Goal: Information Seeking & Learning: Learn about a topic

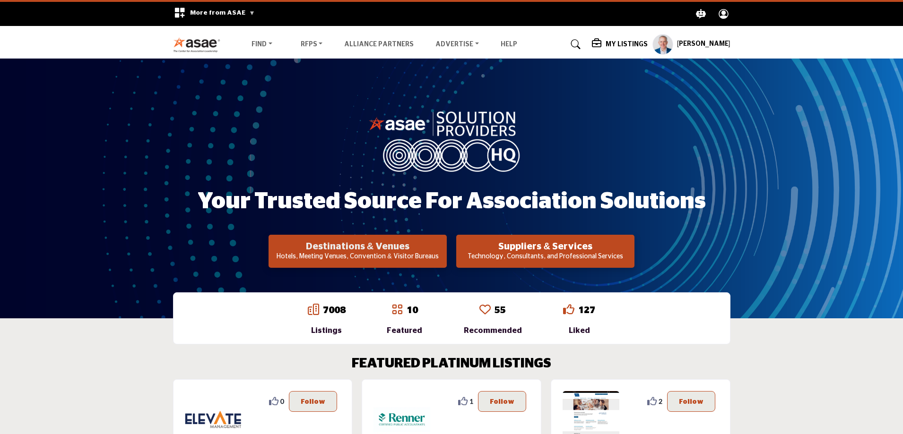
click at [348, 250] on h2 "Destinations & Venues" at bounding box center [357, 246] width 173 height 11
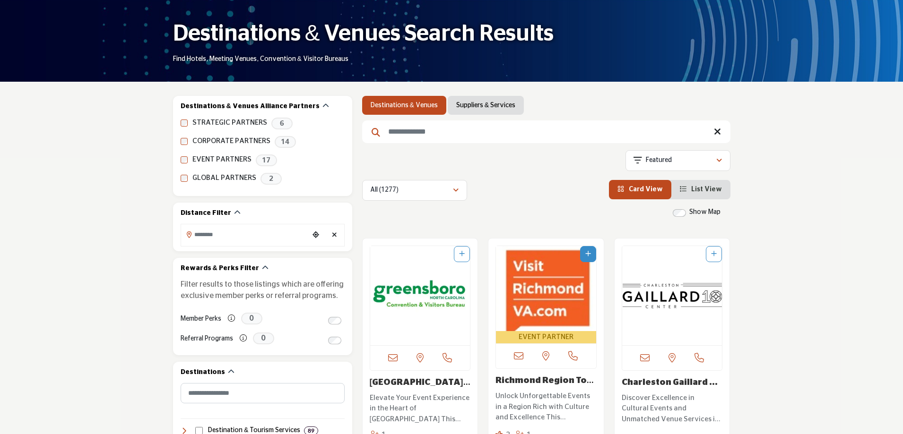
scroll to position [142, 0]
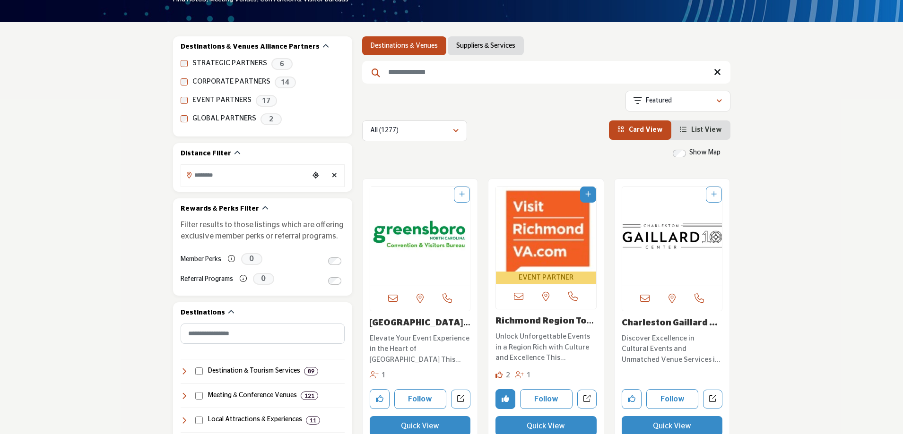
click at [398, 320] on link "[GEOGRAPHIC_DATA] Area CVB" at bounding box center [420, 328] width 101 height 19
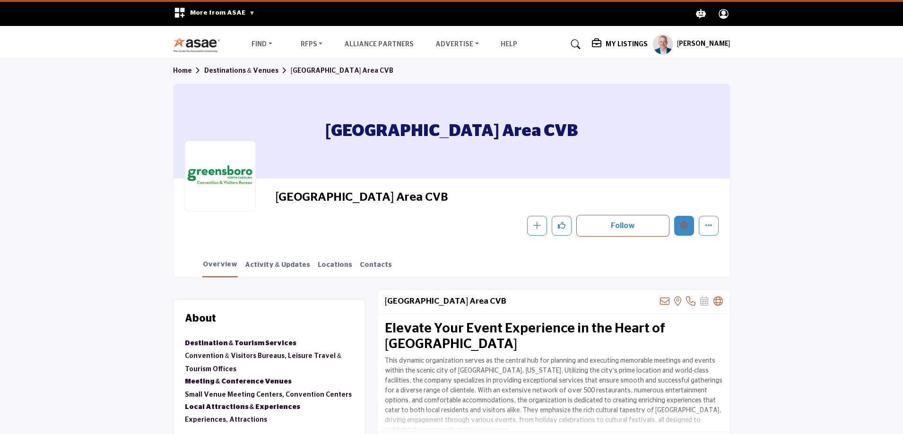
click at [689, 229] on button "Edit company" at bounding box center [684, 226] width 20 height 20
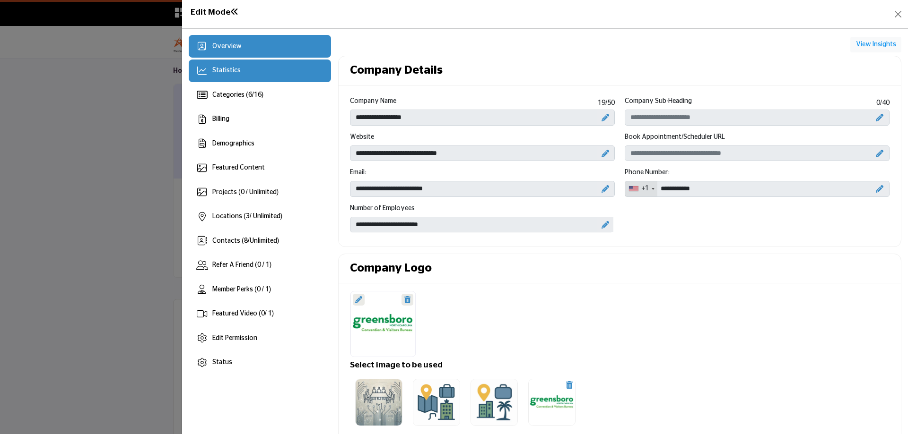
click at [226, 74] on span "Statistics" at bounding box center [226, 70] width 28 height 7
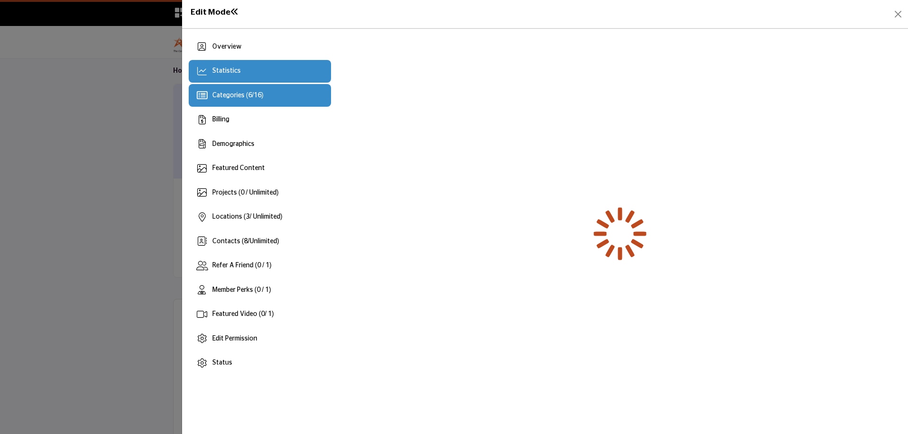
click at [230, 92] on span "Categories ( 6 / 16 )" at bounding box center [237, 95] width 51 height 7
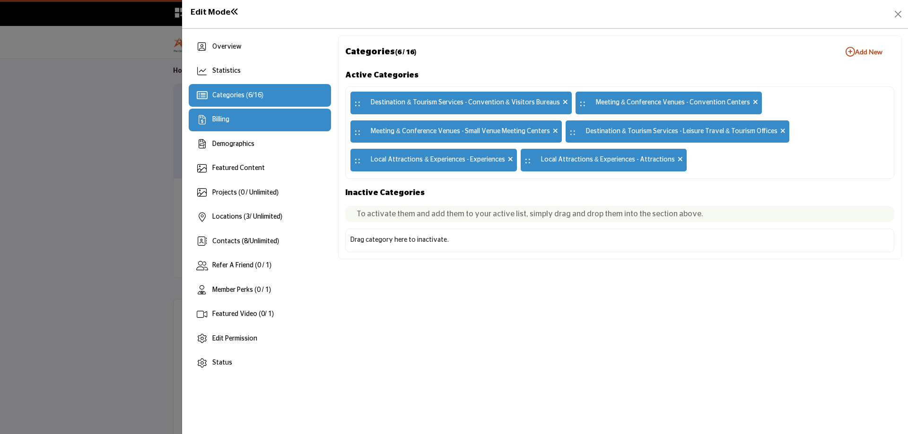
click at [225, 122] on span "Billing" at bounding box center [220, 119] width 17 height 7
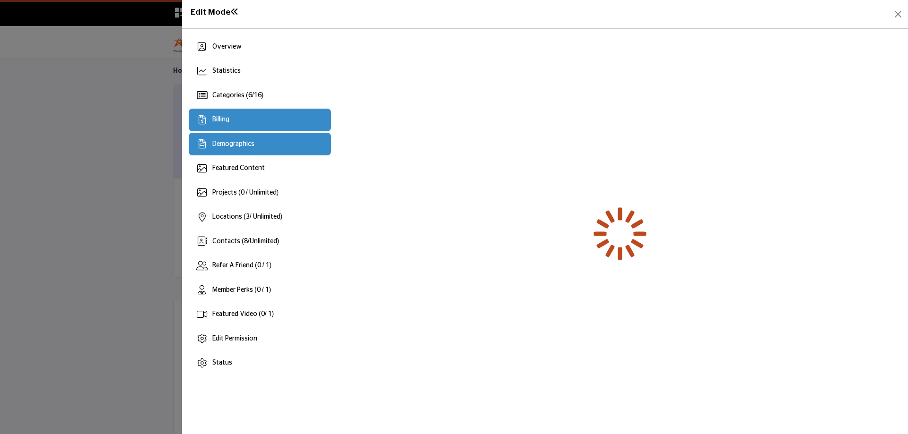
click at [226, 143] on span "Demographics" at bounding box center [233, 144] width 42 height 7
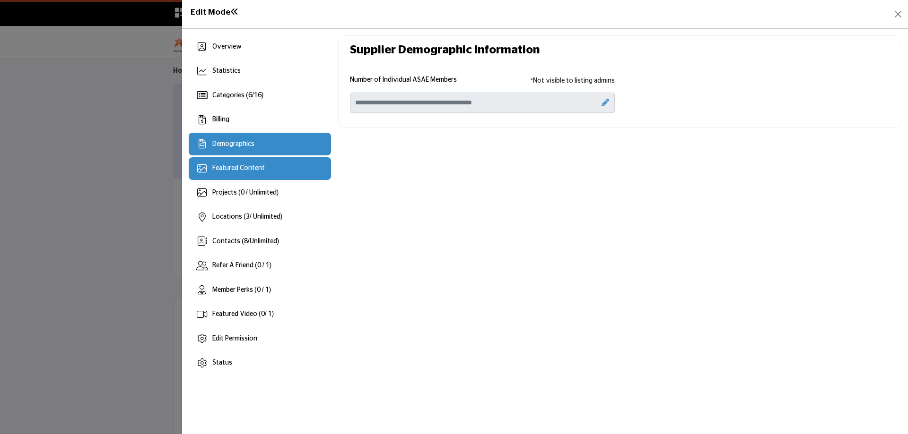
click at [224, 168] on span "Featured Content" at bounding box center [238, 168] width 52 height 7
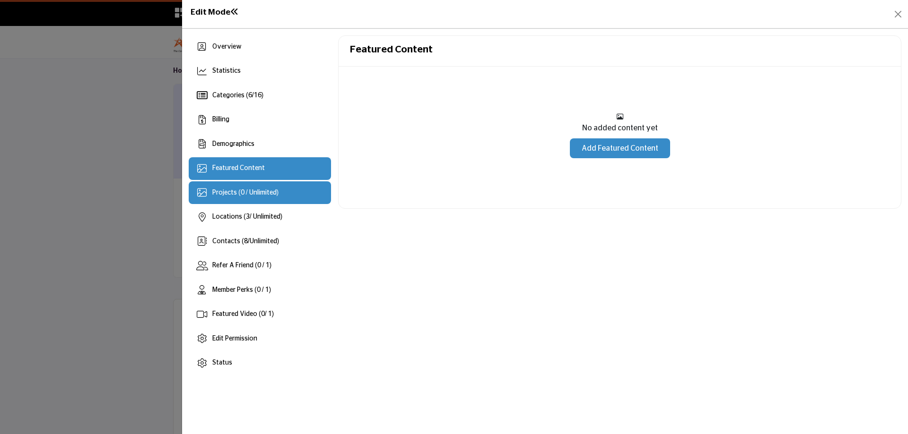
click at [221, 192] on span "Projects (0 / Unlimited)" at bounding box center [245, 193] width 66 height 7
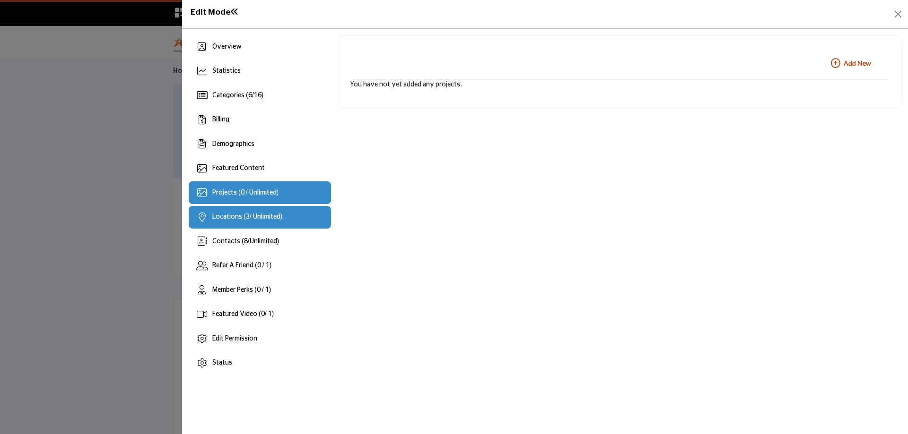
click at [246, 216] on span "3" at bounding box center [248, 217] width 4 height 7
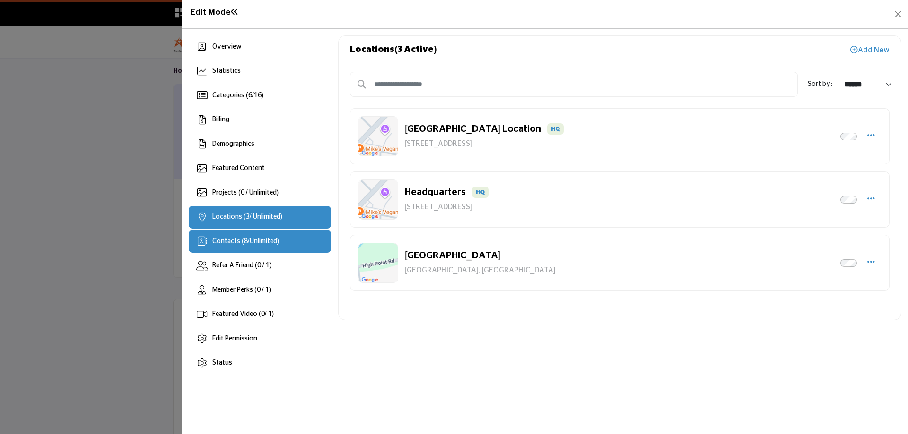
click at [231, 249] on div "Contacts ( 8 / Unlimited )" at bounding box center [260, 241] width 142 height 23
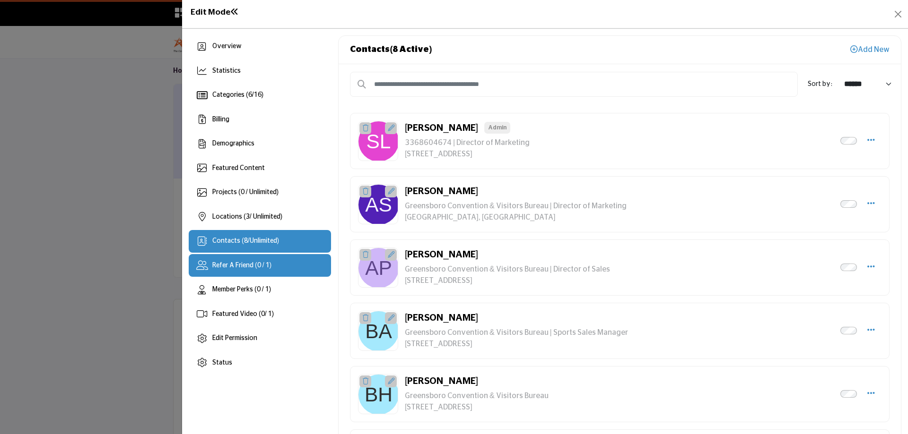
click at [231, 267] on span "Refer A Friend (0 / 1)" at bounding box center [241, 265] width 59 height 7
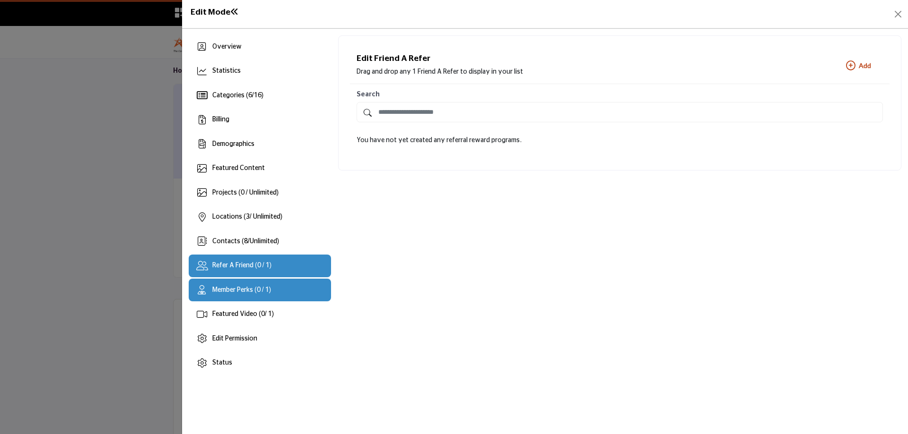
click at [247, 287] on span "Member Perks (0 / 1)" at bounding box center [241, 290] width 59 height 7
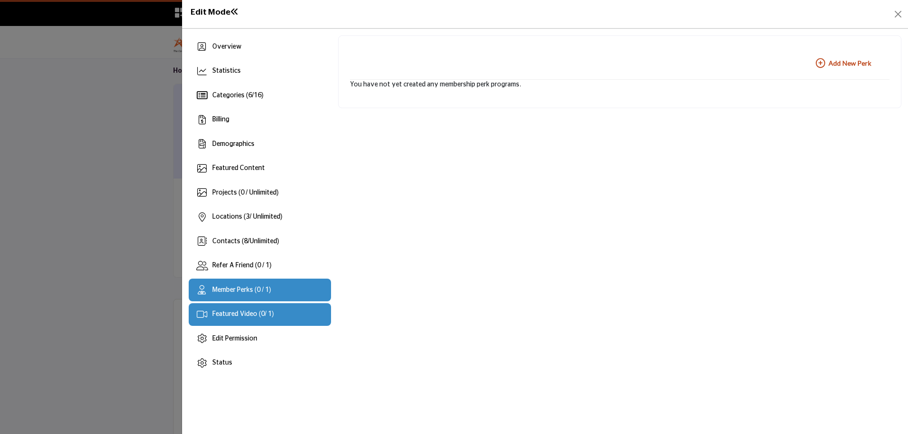
click at [255, 312] on span "Featured Video ( 0 / 1)" at bounding box center [242, 314] width 61 height 7
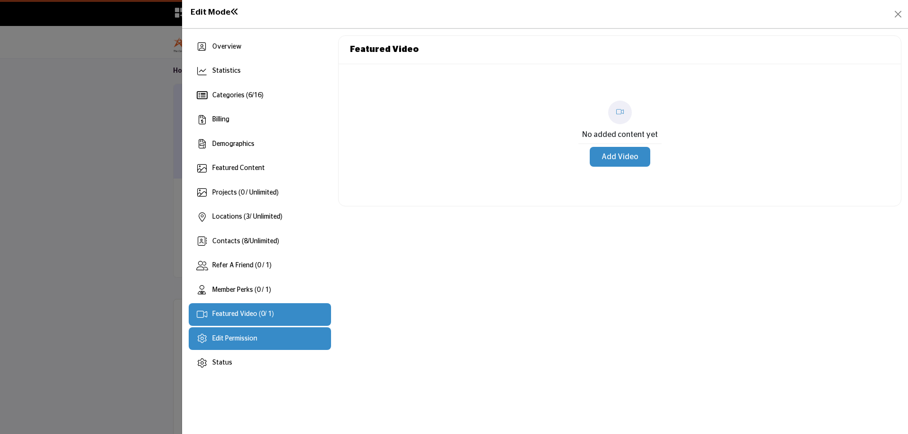
click at [258, 340] on div "Edit Permission" at bounding box center [260, 339] width 142 height 23
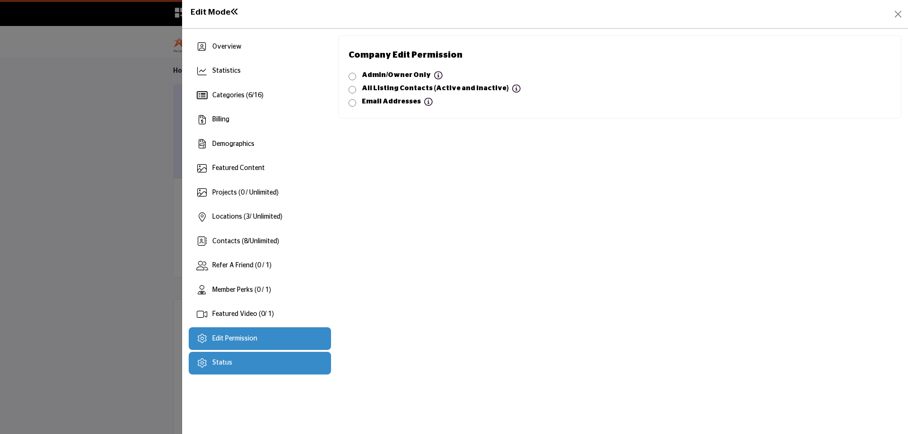
click at [252, 369] on div "Status" at bounding box center [260, 363] width 142 height 23
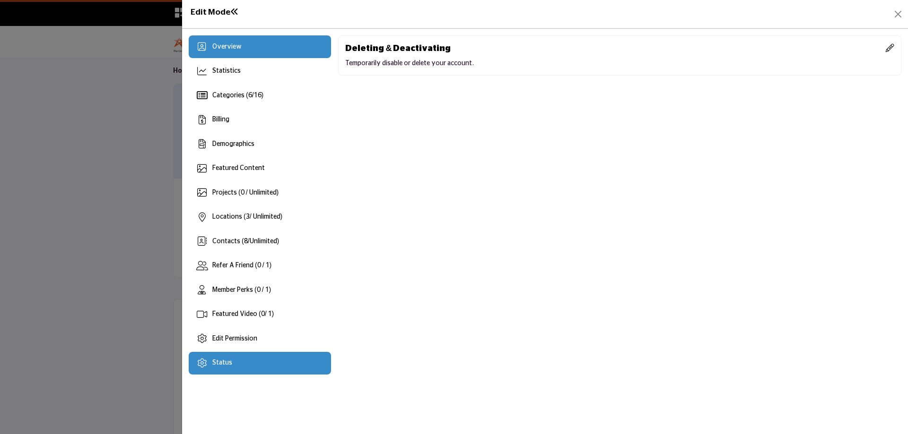
click at [217, 53] on div "Overview" at bounding box center [260, 46] width 142 height 23
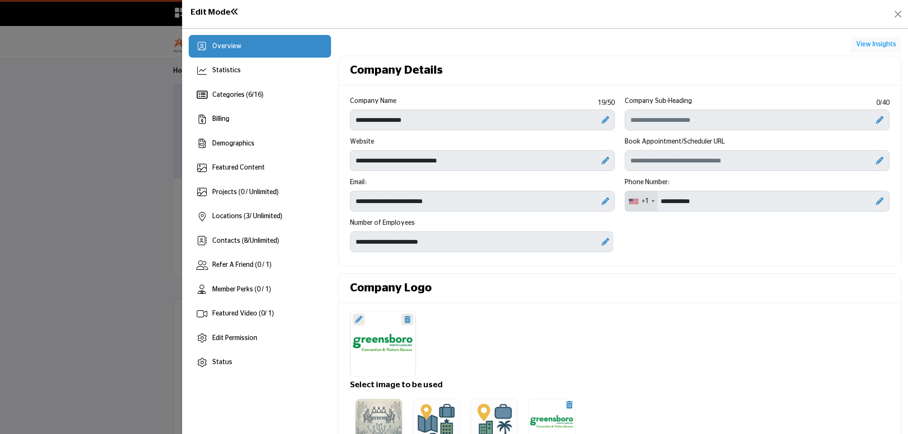
click at [96, 108] on div at bounding box center [454, 217] width 908 height 434
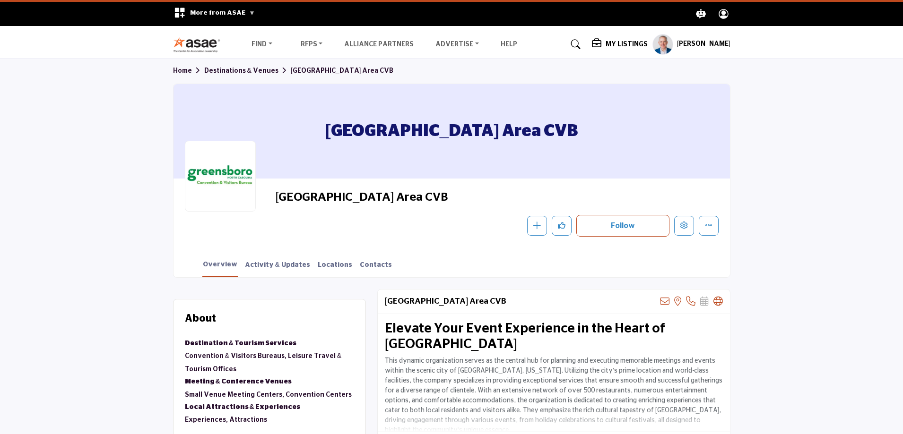
drag, startPoint x: 402, startPoint y: 196, endPoint x: 282, endPoint y: 181, distance: 120.6
click at [282, 181] on div "Greensboro Area CVB Follow Following Message Recommend Add to My Suppliers Phon…" at bounding box center [452, 213] width 556 height 69
click at [661, 41] on profile-featured-9d57d186-dcdc-4fd1-8698-ebbedcf867ac "Show hide supplier dropdown" at bounding box center [662, 44] width 21 height 21
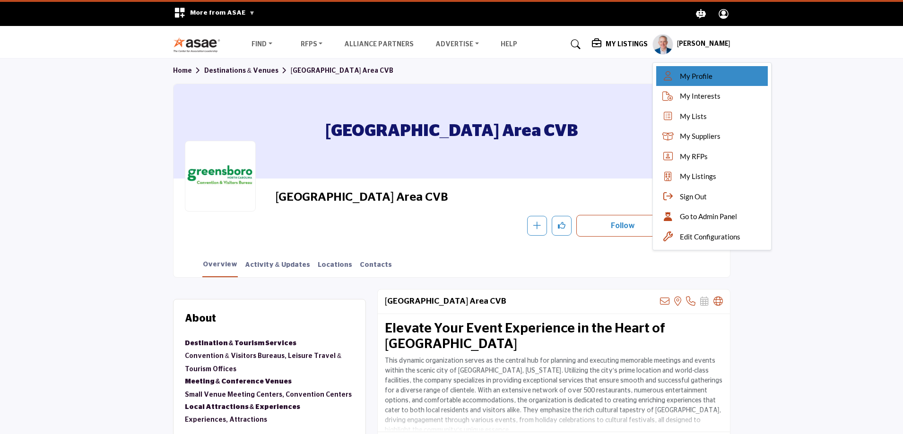
click at [703, 82] on link "My Profile" at bounding box center [712, 76] width 112 height 20
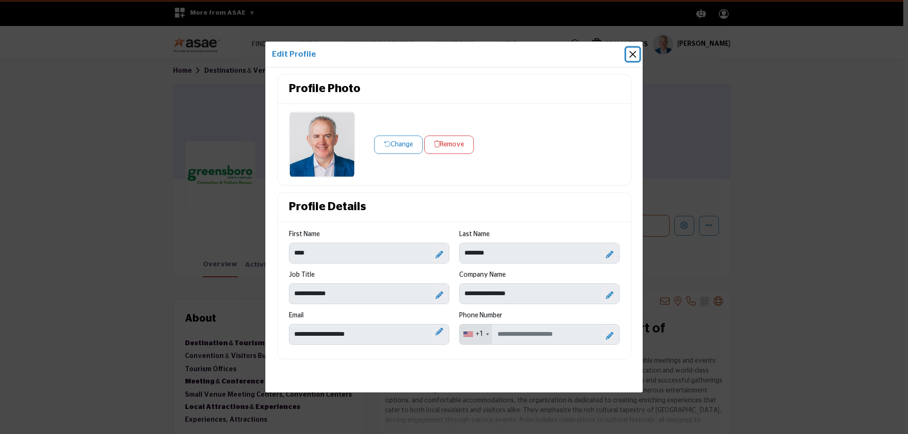
click at [635, 55] on button "Close" at bounding box center [632, 54] width 13 height 13
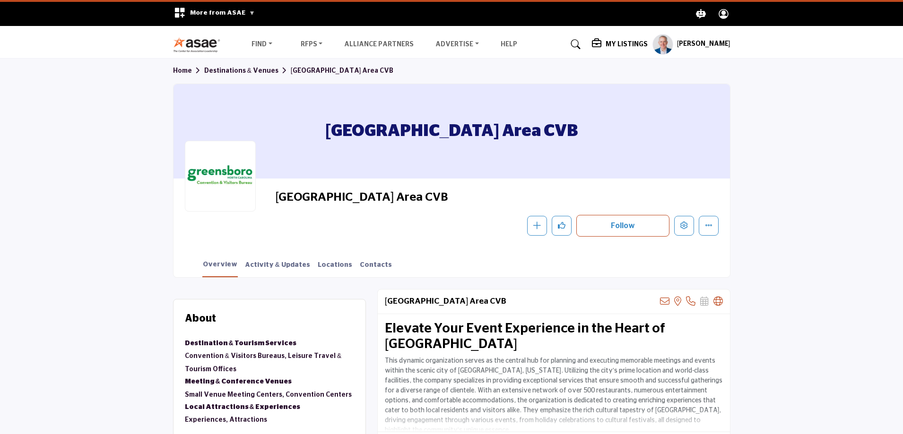
click at [658, 47] on profile-featured-9d57d186-dcdc-4fd1-8698-ebbedcf867ac "Show hide supplier dropdown" at bounding box center [662, 44] width 21 height 21
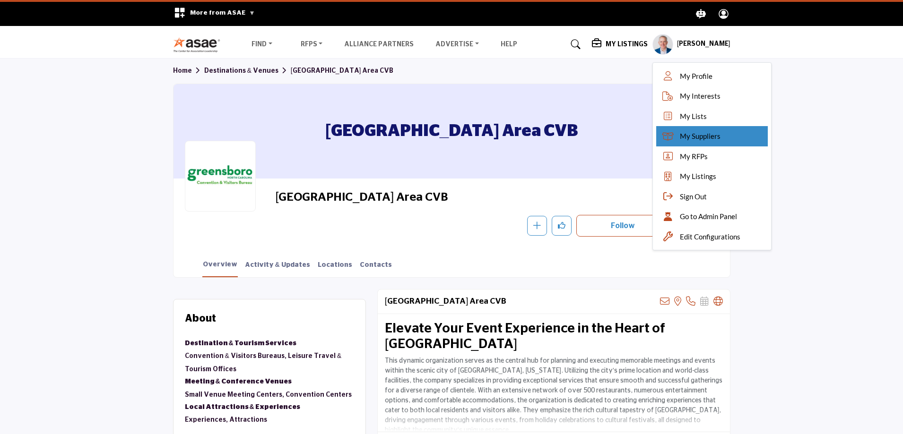
click at [681, 135] on span "My Suppliers" at bounding box center [700, 136] width 41 height 11
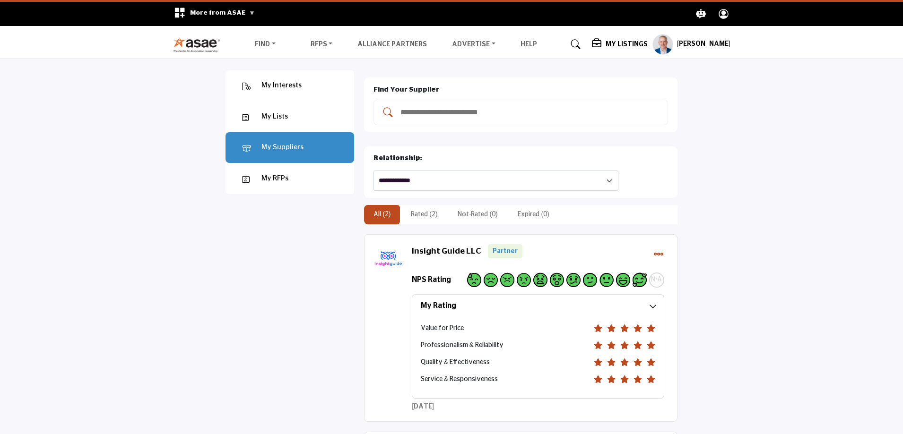
click at [289, 182] on div "My RFPs" at bounding box center [290, 178] width 129 height 31
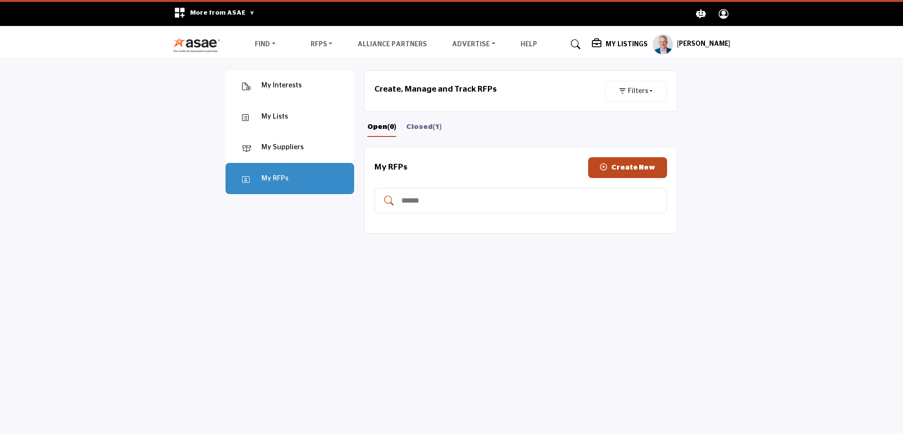
click at [275, 84] on div "My Interests" at bounding box center [281, 85] width 40 height 11
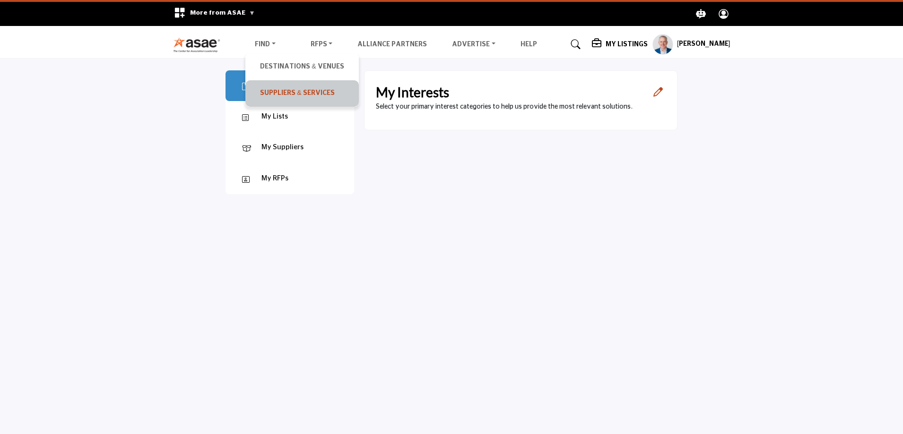
click at [271, 92] on link "Suppliers & Services" at bounding box center [302, 93] width 104 height 17
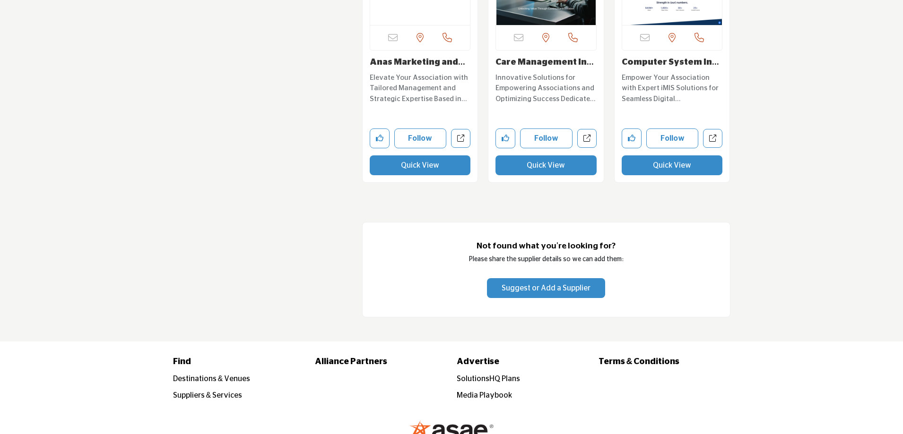
scroll to position [17645, 0]
